Goal: Navigation & Orientation: Find specific page/section

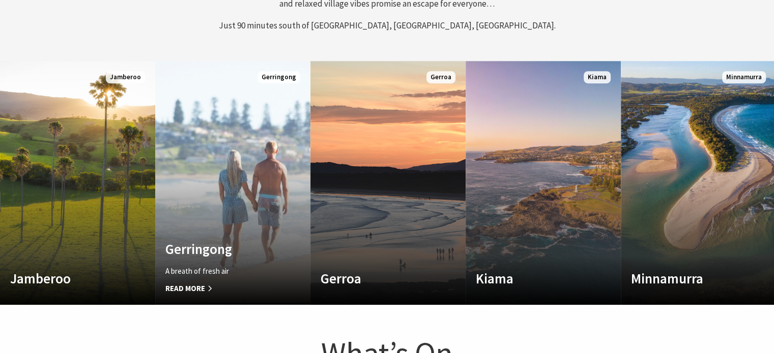
scroll to position [5, 5]
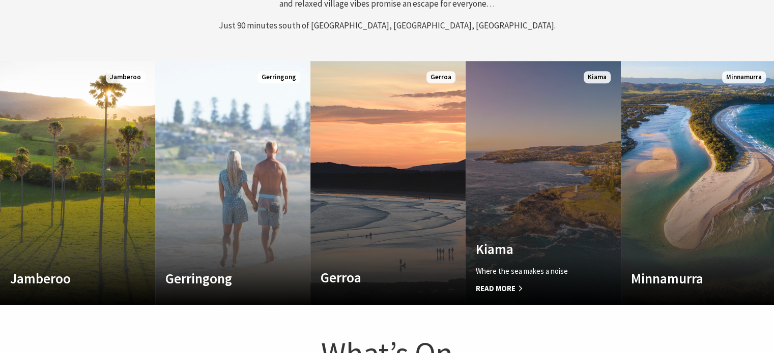
click at [579, 210] on link "Custom Image Used Kiama Where the sea makes a noise Read More Kiama" at bounding box center [542, 183] width 155 height 244
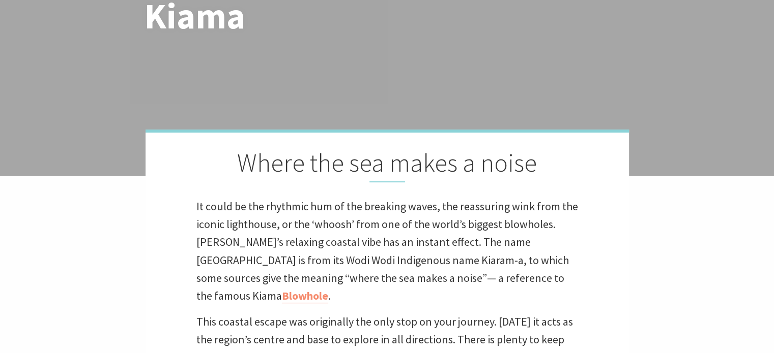
scroll to position [314, 782]
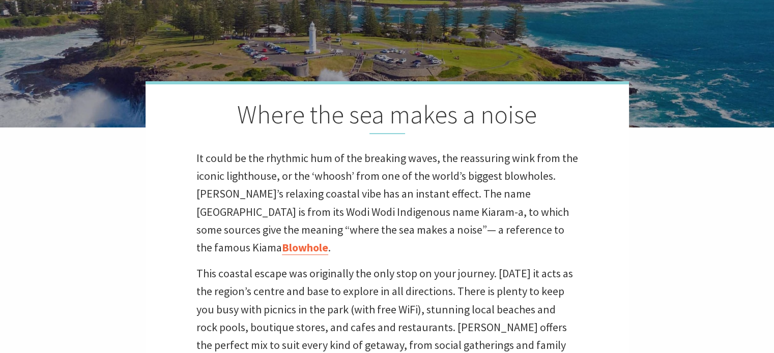
click at [328, 241] on link "Blowhole" at bounding box center [305, 248] width 46 height 15
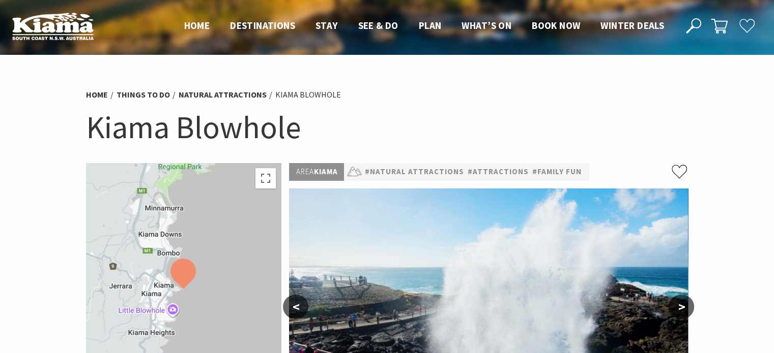
click at [676, 307] on button ">" at bounding box center [680, 307] width 25 height 24
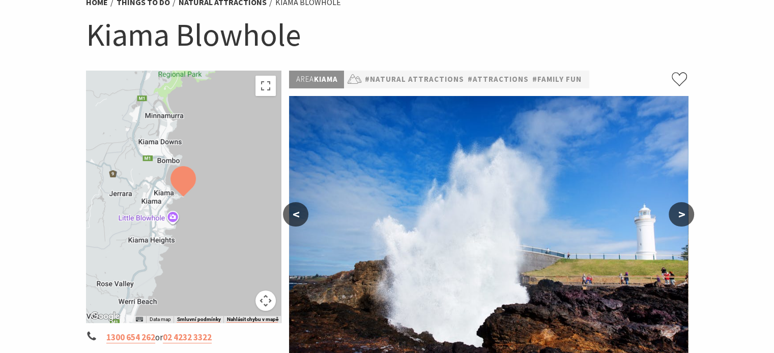
scroll to position [102, 0]
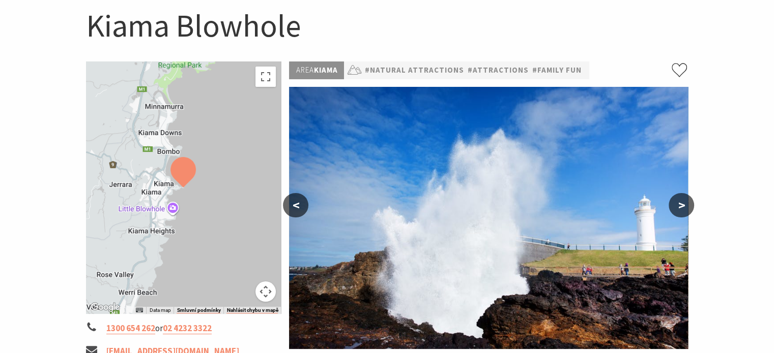
click at [686, 203] on button ">" at bounding box center [680, 205] width 25 height 24
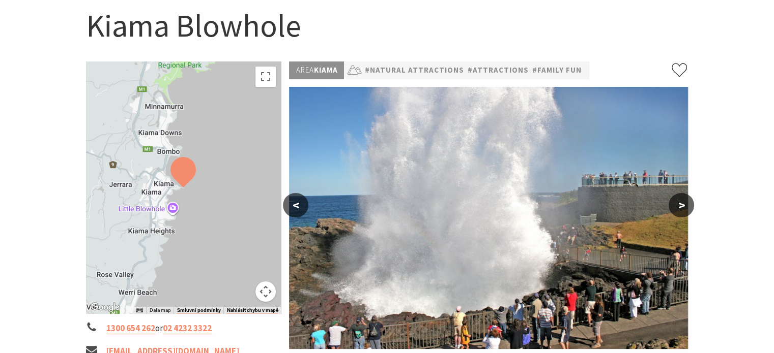
click at [683, 205] on button ">" at bounding box center [680, 205] width 25 height 24
click at [680, 205] on button ">" at bounding box center [680, 205] width 25 height 24
